Goal: Navigation & Orientation: Find specific page/section

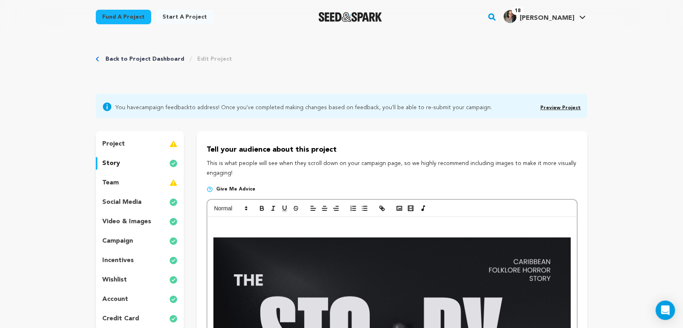
click at [118, 166] on p "story" at bounding box center [111, 163] width 18 height 10
click at [117, 167] on p "story" at bounding box center [111, 163] width 18 height 10
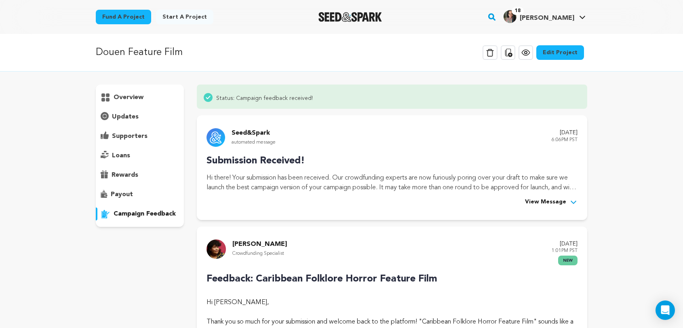
scroll to position [1824, 0]
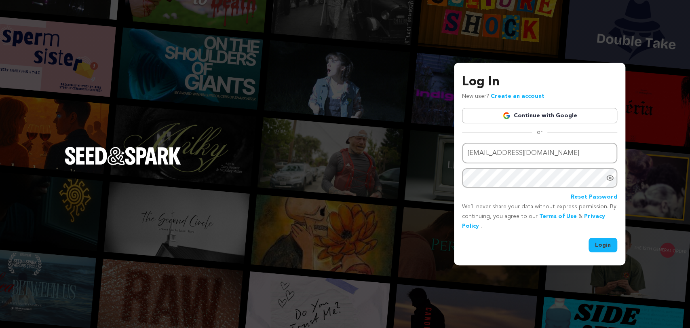
click at [606, 253] on div "Log In New user? Create an account Continue with Google or Email address alysci…" at bounding box center [539, 164] width 171 height 202
click at [604, 247] on button "Login" at bounding box center [602, 245] width 29 height 15
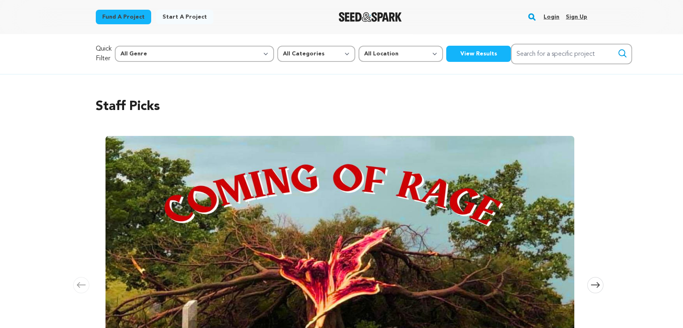
click at [554, 17] on link "Login" at bounding box center [551, 17] width 16 height 13
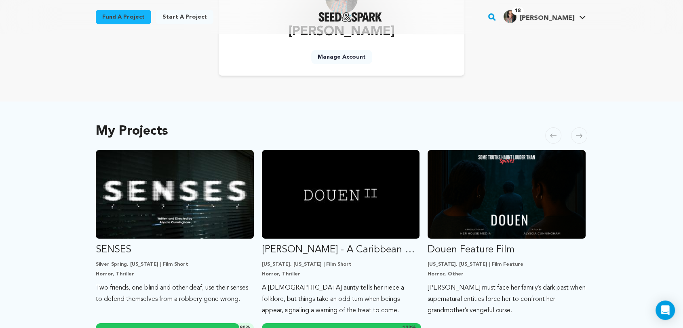
scroll to position [45, 0]
